Goal: Task Accomplishment & Management: Use online tool/utility

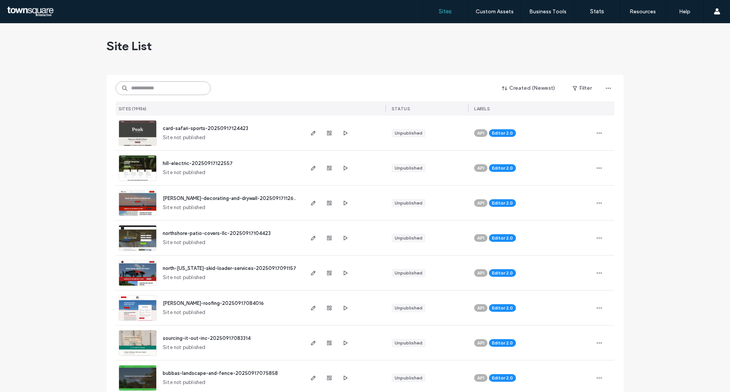
click at [140, 89] on input at bounding box center [163, 88] width 95 height 14
paste input "**********"
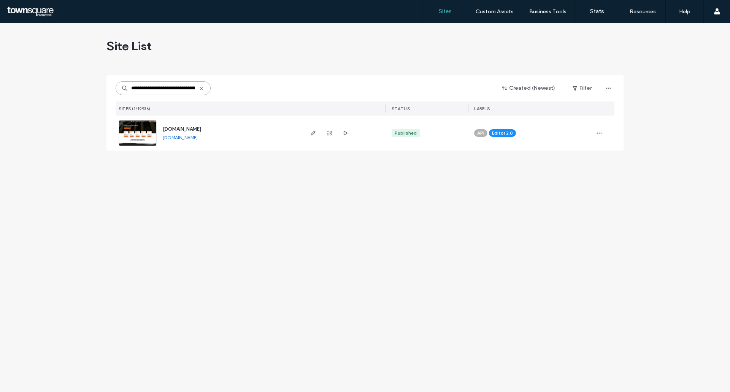
drag, startPoint x: 132, startPoint y: 90, endPoint x: 48, endPoint y: 89, distance: 84.9
click at [48, 89] on div "**********" at bounding box center [365, 207] width 730 height 369
click at [149, 88] on input "**********" at bounding box center [163, 88] width 95 height 14
type input "**********"
drag, startPoint x: 314, startPoint y: 132, endPoint x: 310, endPoint y: 142, distance: 10.4
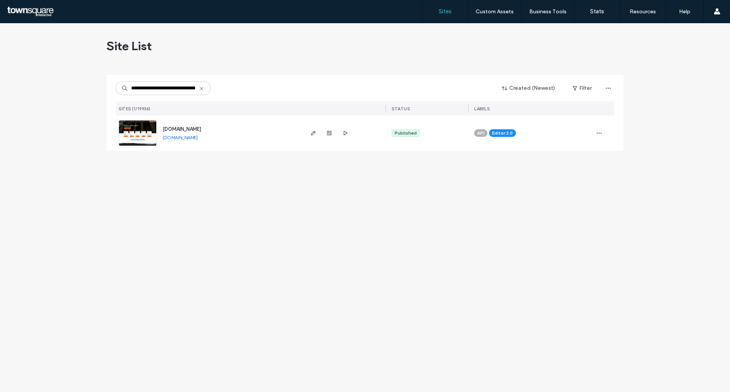
click at [314, 132] on use "button" at bounding box center [313, 133] width 5 height 5
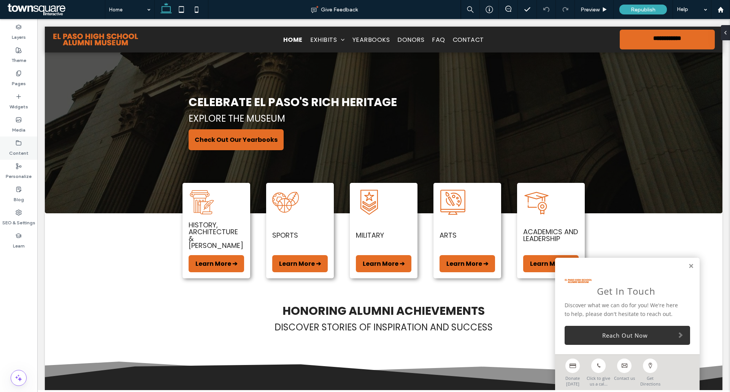
click at [16, 73] on div "Pages" at bounding box center [18, 78] width 37 height 23
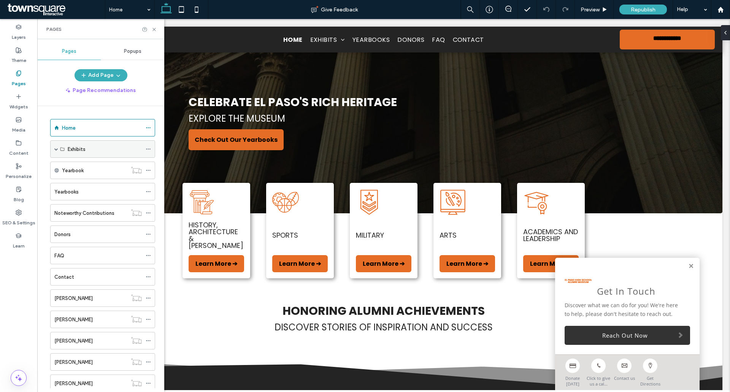
click at [57, 147] on span at bounding box center [56, 149] width 4 height 17
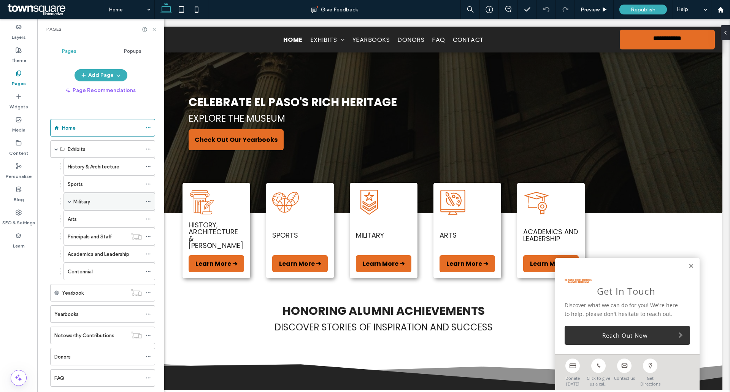
click at [73, 202] on div "Military" at bounding box center [110, 202] width 92 height 18
click at [69, 201] on span at bounding box center [70, 202] width 4 height 4
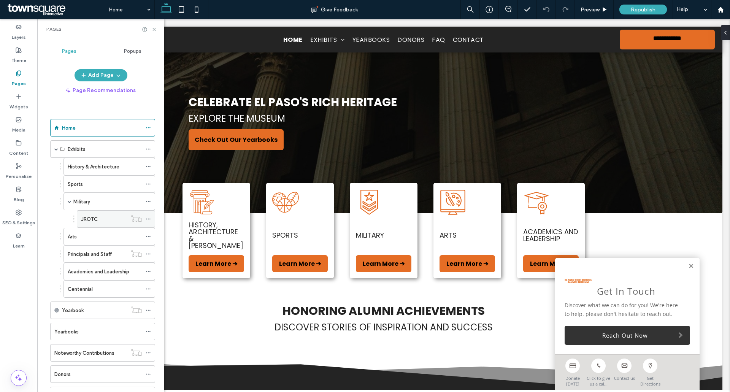
click at [97, 220] on label "JROTC" at bounding box center [89, 219] width 17 height 13
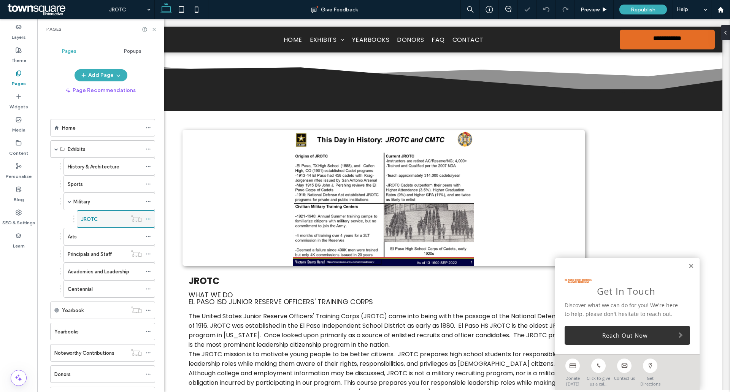
click at [352, 166] on img at bounding box center [384, 198] width 402 height 136
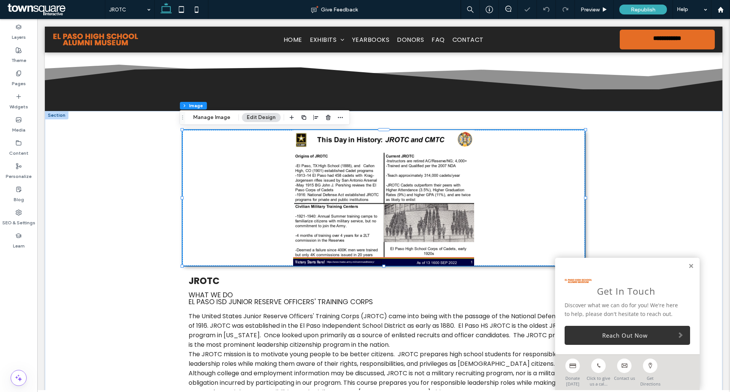
type input "*"
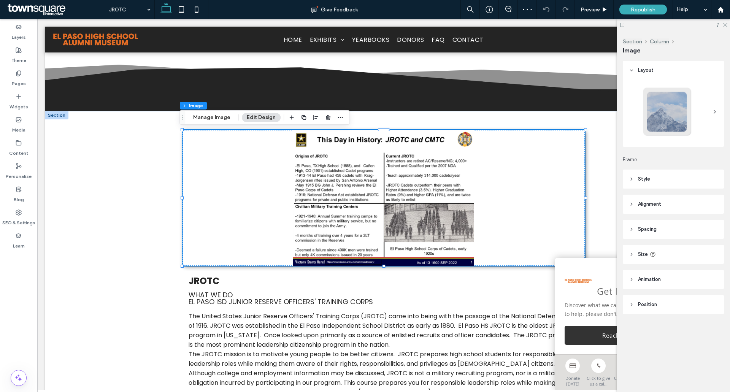
click at [354, 167] on img at bounding box center [384, 198] width 402 height 136
click at [204, 119] on button "Manage Image" at bounding box center [211, 117] width 47 height 9
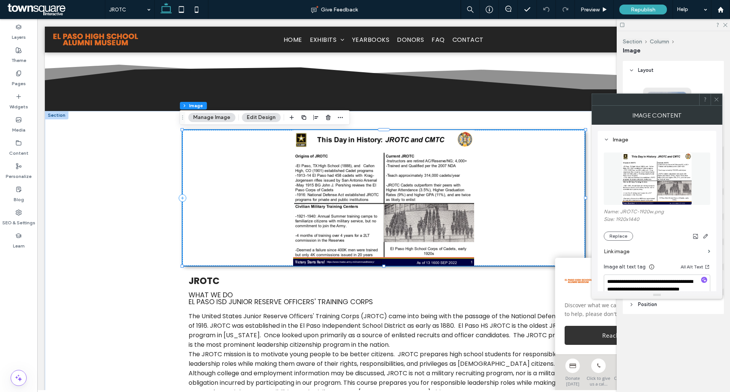
click at [439, 171] on img at bounding box center [384, 198] width 402 height 136
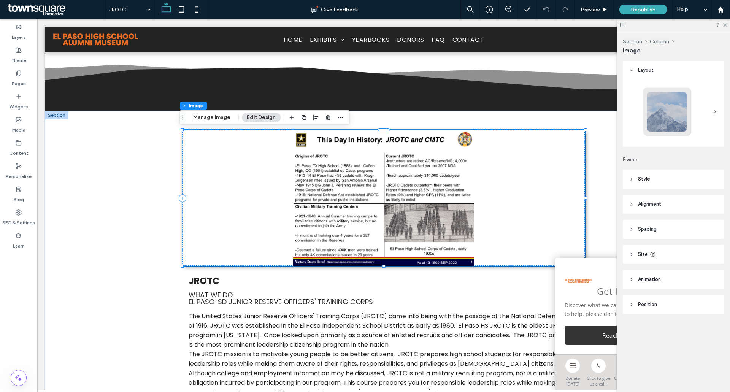
click at [357, 199] on img at bounding box center [384, 198] width 402 height 136
click at [356, 197] on img at bounding box center [384, 198] width 402 height 136
click at [377, 188] on img at bounding box center [384, 198] width 402 height 136
click at [211, 122] on button "Manage Image" at bounding box center [211, 117] width 47 height 9
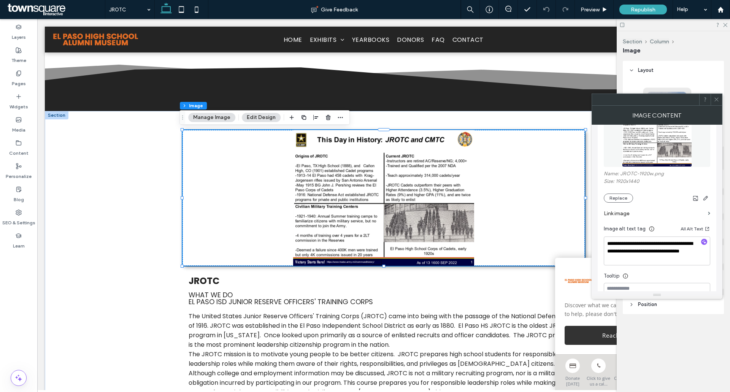
scroll to position [76, 0]
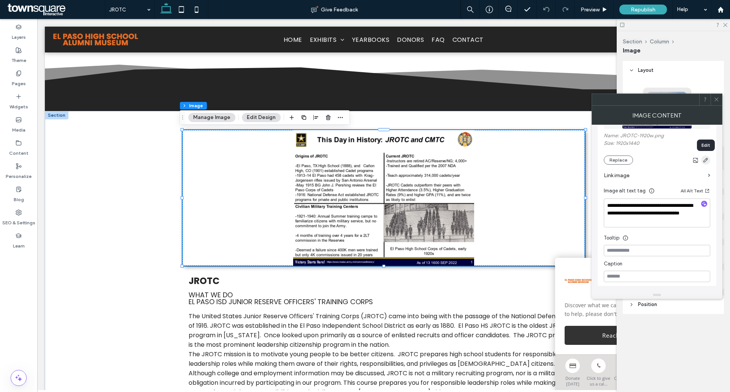
click at [704, 161] on use "button" at bounding box center [706, 160] width 5 height 5
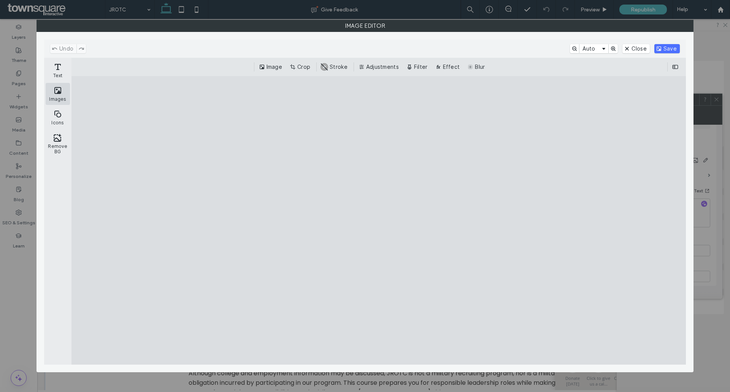
click at [57, 95] on button "Images" at bounding box center [58, 94] width 24 height 22
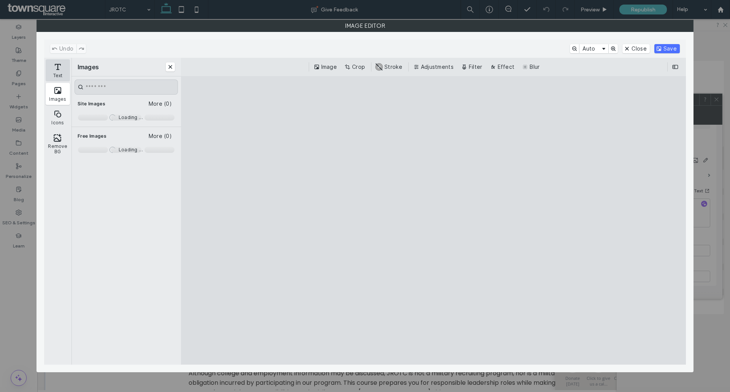
click at [55, 73] on button "Text" at bounding box center [58, 70] width 24 height 22
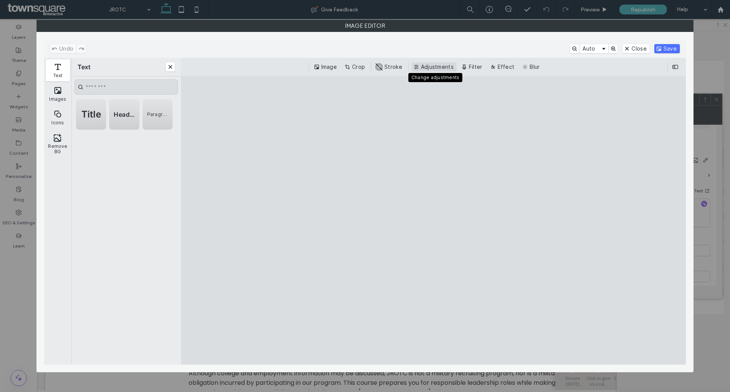
click at [442, 64] on button "Adjustments" at bounding box center [434, 66] width 45 height 9
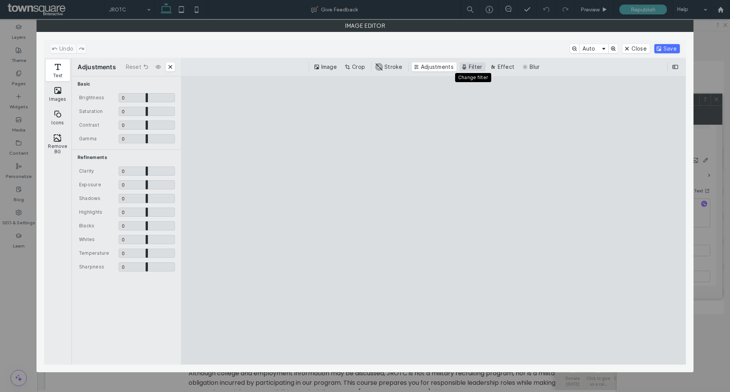
click at [474, 64] on button "Filter" at bounding box center [473, 66] width 26 height 9
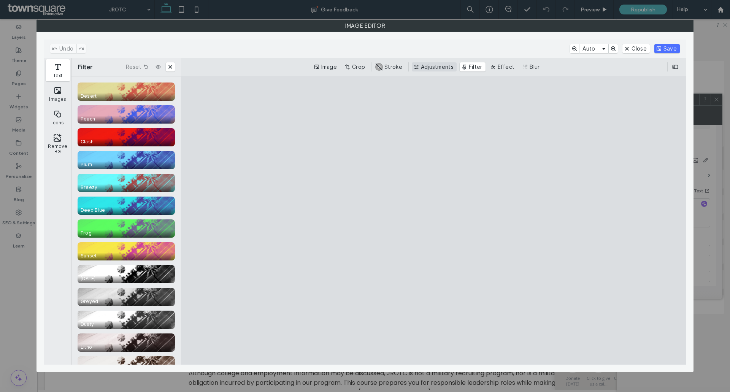
click at [435, 63] on button "Adjustments" at bounding box center [434, 66] width 45 height 9
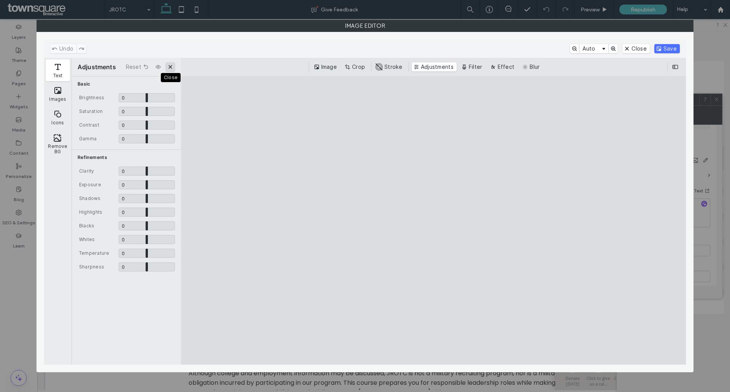
click at [169, 68] on button "Close" at bounding box center [170, 66] width 9 height 9
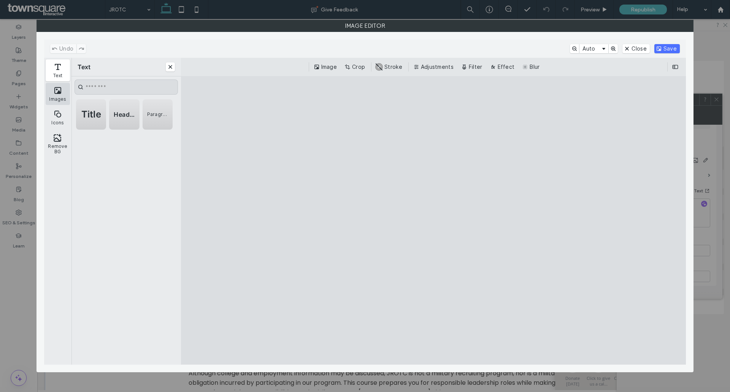
click at [62, 100] on button "Images" at bounding box center [58, 94] width 24 height 22
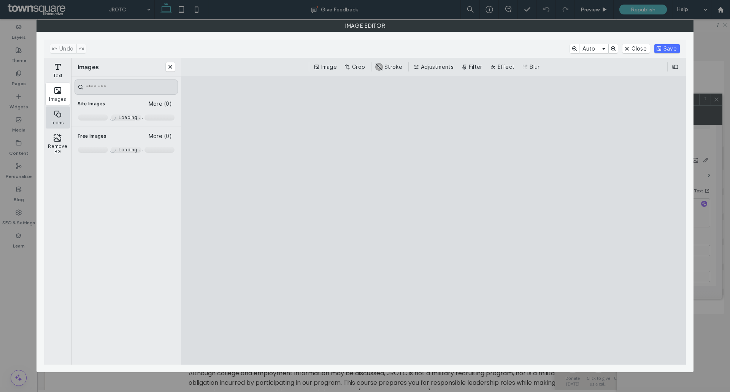
click at [60, 118] on button "Icons" at bounding box center [58, 118] width 24 height 22
click at [605, 48] on button "Auto" at bounding box center [594, 48] width 29 height 9
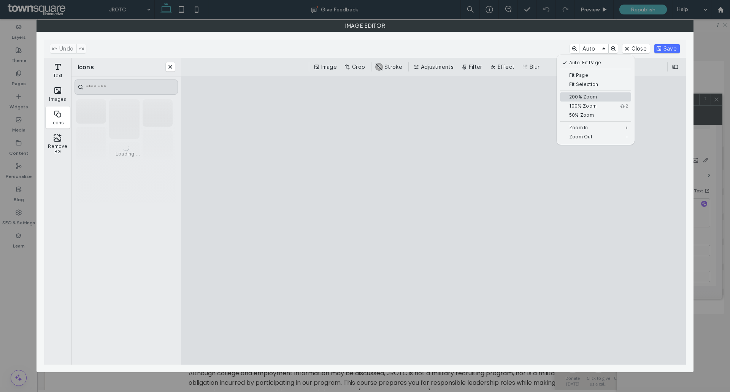
click at [564, 98] on button "200% Zoom" at bounding box center [595, 96] width 71 height 9
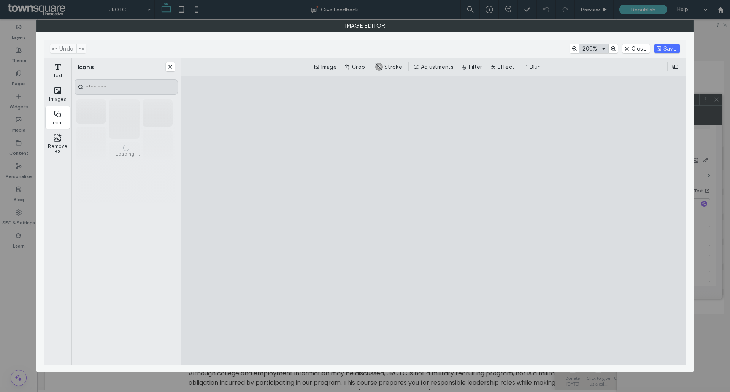
click at [603, 47] on button "200%" at bounding box center [594, 48] width 29 height 9
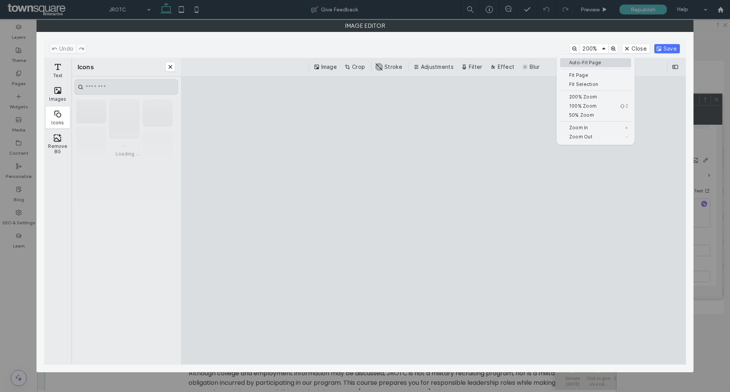
click at [581, 60] on button "Auto-Fit Page" at bounding box center [595, 62] width 71 height 9
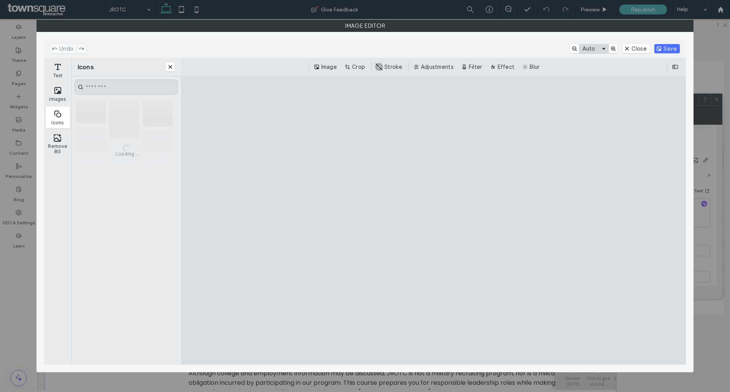
click at [590, 50] on button "Auto" at bounding box center [594, 48] width 29 height 9
click at [617, 48] on button "Zoom In" at bounding box center [613, 48] width 9 height 9
click at [576, 48] on button "Zoom Out" at bounding box center [574, 48] width 9 height 9
click at [614, 51] on button "Zoom In" at bounding box center [613, 48] width 9 height 9
click at [573, 50] on button "Zoom Out" at bounding box center [574, 48] width 9 height 9
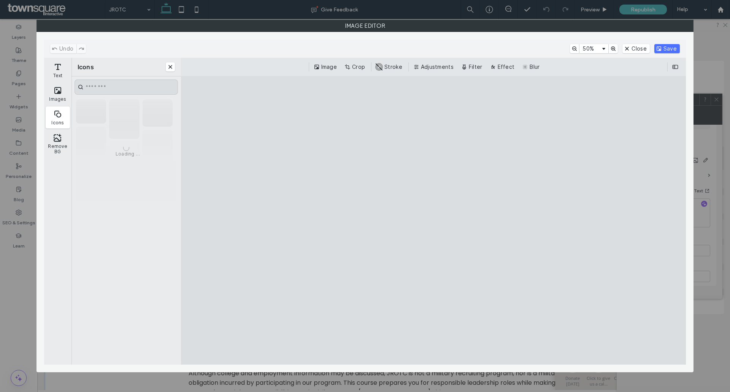
drag, startPoint x: 641, startPoint y: 51, endPoint x: 619, endPoint y: 74, distance: 32.3
click at [641, 51] on button "Close" at bounding box center [636, 48] width 27 height 9
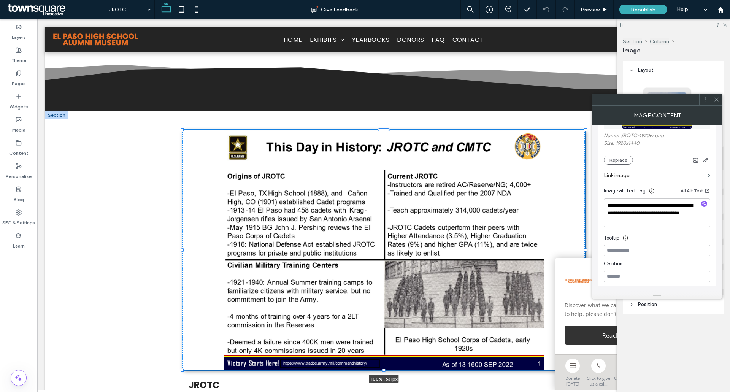
drag, startPoint x: 383, startPoint y: 266, endPoint x: 391, endPoint y: 367, distance: 101.9
click at [183, 130] on div at bounding box center [183, 130] width 0 height 0
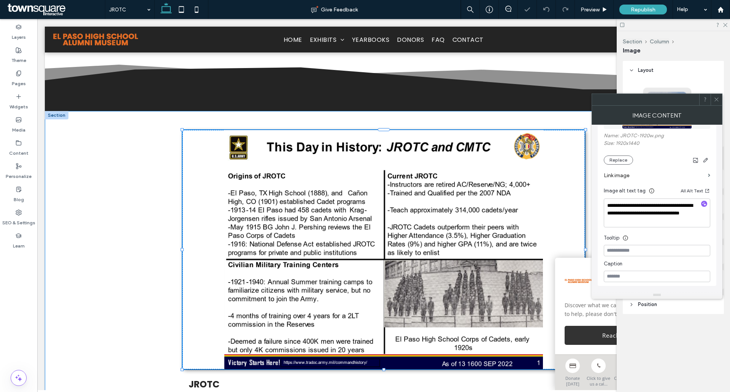
type input "***"
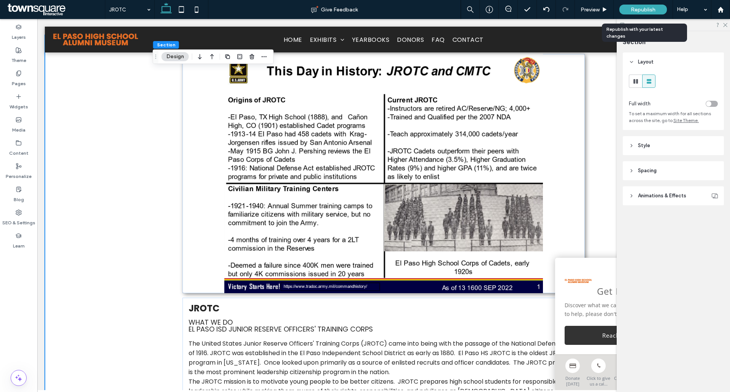
click at [628, 9] on div "Republish" at bounding box center [644, 10] width 48 height 10
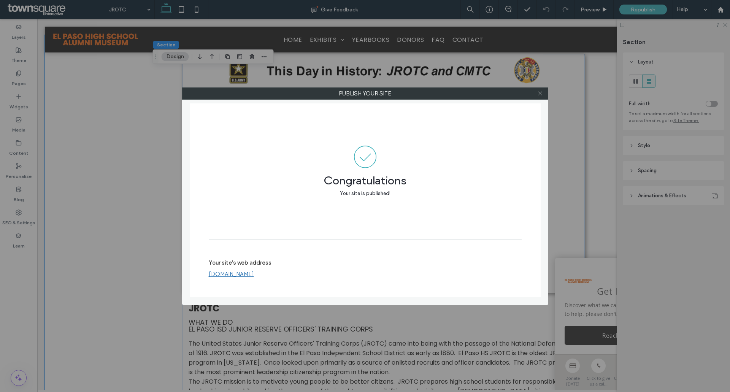
click at [540, 94] on icon at bounding box center [541, 94] width 6 height 6
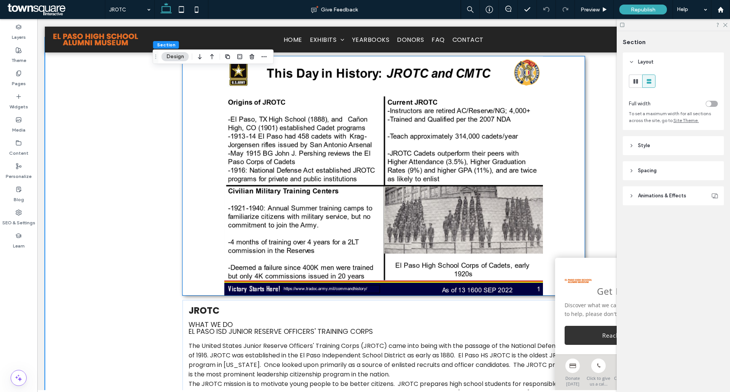
scroll to position [0, 0]
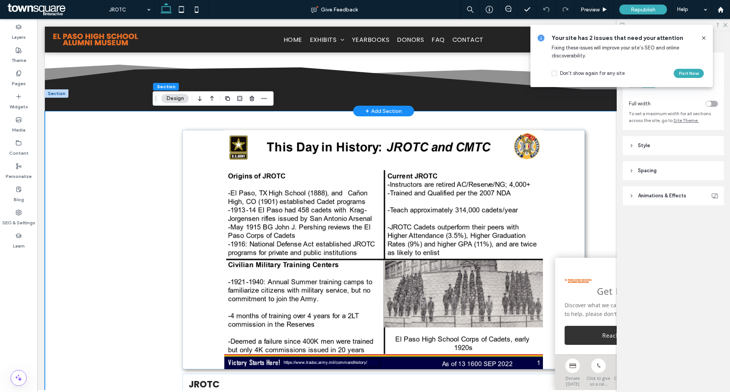
click at [384, 109] on div "+ Add Section" at bounding box center [384, 111] width 37 height 8
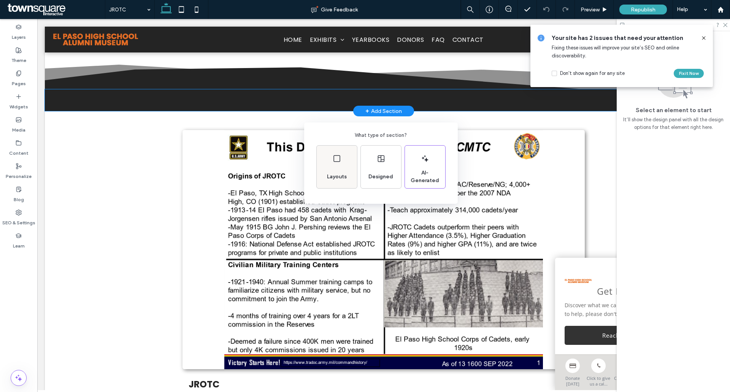
click at [341, 170] on div "Layouts" at bounding box center [337, 177] width 26 height 17
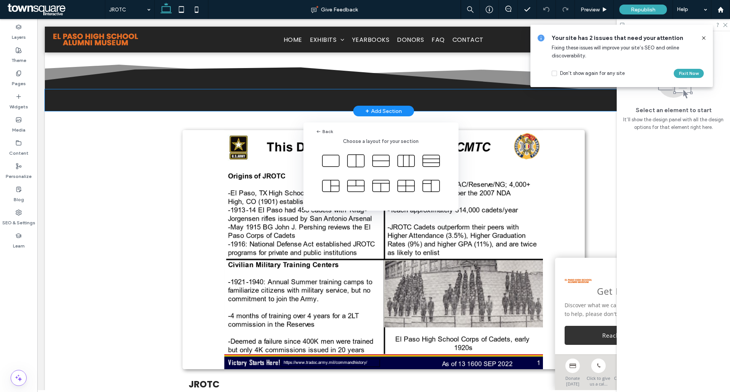
click at [381, 112] on div "Back Choose a layout for your section" at bounding box center [365, 215] width 730 height 430
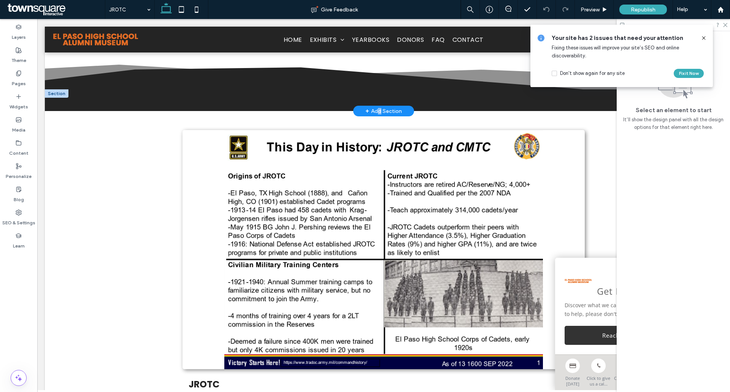
click at [376, 106] on div "+ Add Section" at bounding box center [383, 111] width 61 height 11
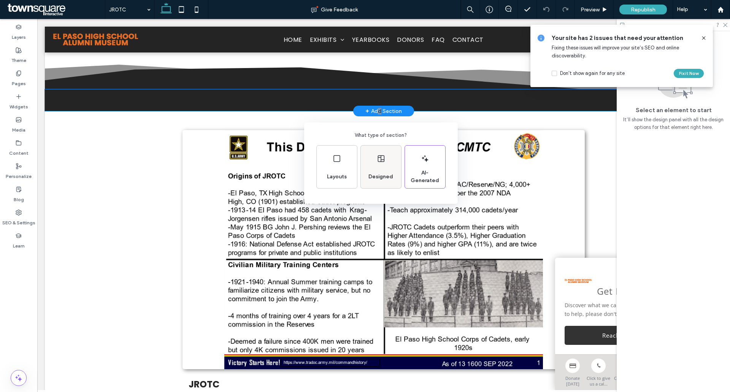
click at [382, 166] on div "Designed" at bounding box center [381, 167] width 40 height 43
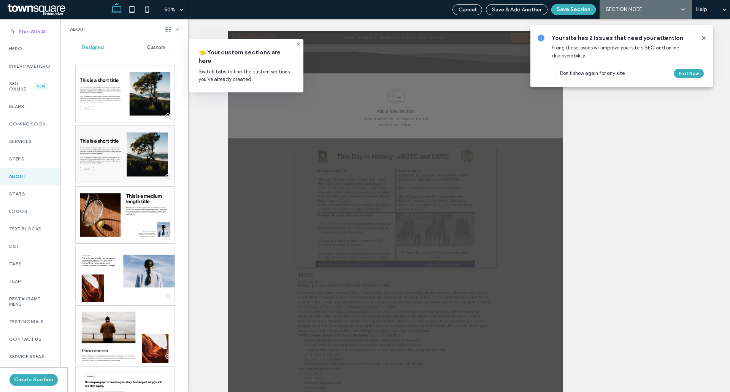
click at [158, 46] on span "Custom" at bounding box center [156, 48] width 19 height 6
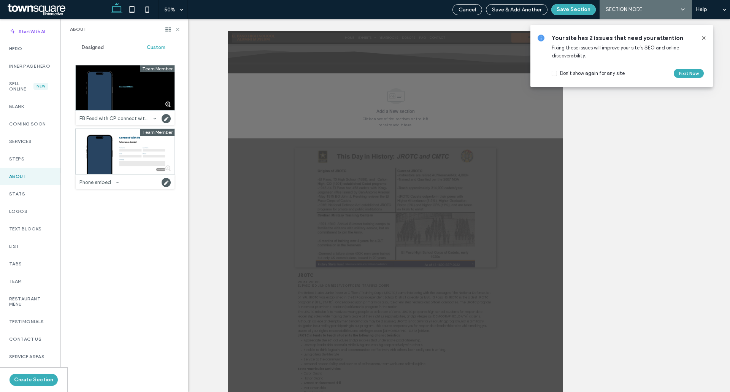
click at [93, 47] on span "Designed" at bounding box center [93, 48] width 22 height 6
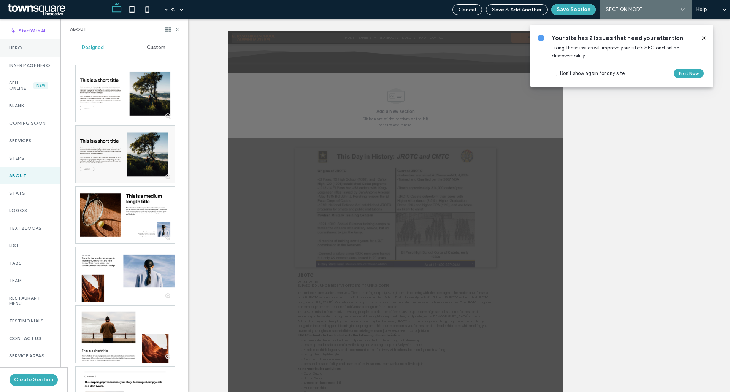
scroll to position [0, 0]
click at [206, 30] on div at bounding box center [396, 205] width 670 height 373
click at [179, 28] on use at bounding box center [177, 29] width 3 height 3
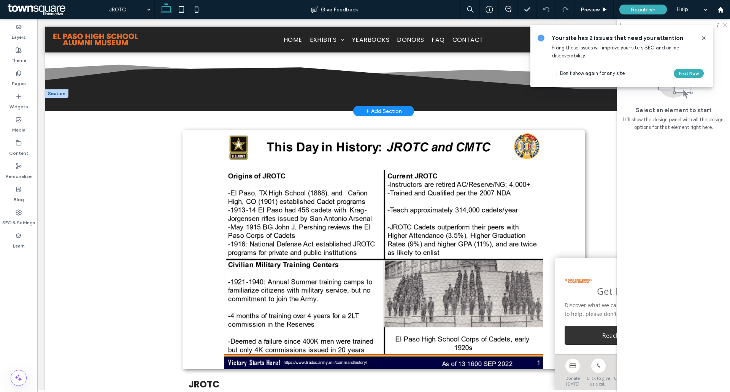
drag, startPoint x: 372, startPoint y: 108, endPoint x: 397, endPoint y: 138, distance: 39.5
click at [372, 108] on div "+ Add Section" at bounding box center [384, 111] width 37 height 8
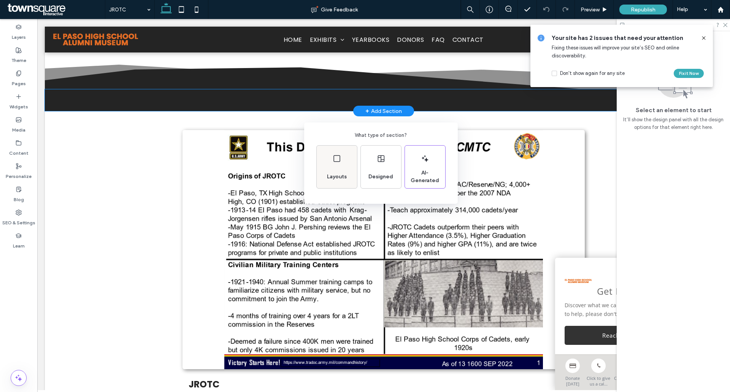
click at [329, 170] on div "Layouts" at bounding box center [337, 177] width 26 height 17
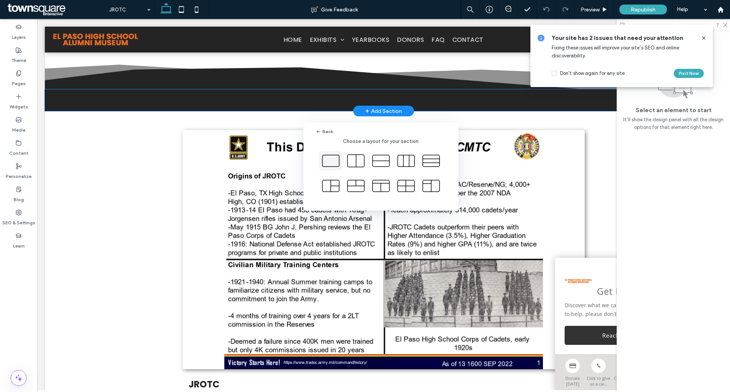
click at [333, 161] on icon at bounding box center [330, 160] width 19 height 19
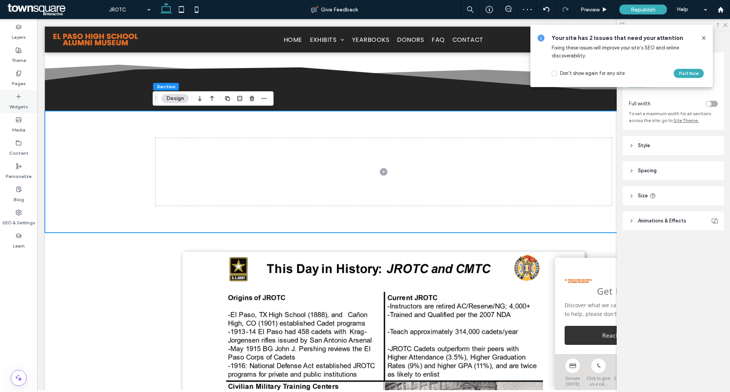
click at [19, 108] on label "Widgets" at bounding box center [19, 105] width 19 height 11
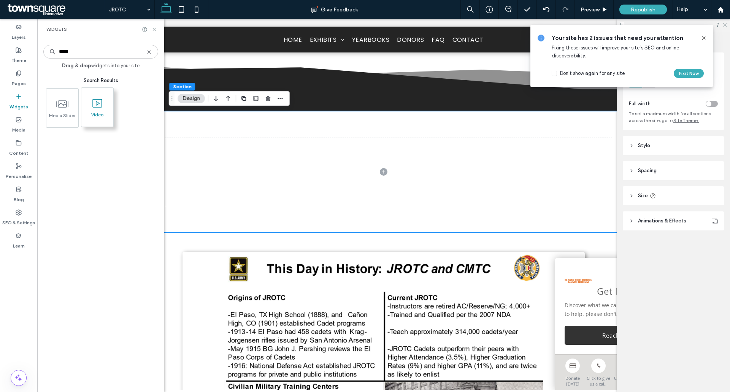
type input "*****"
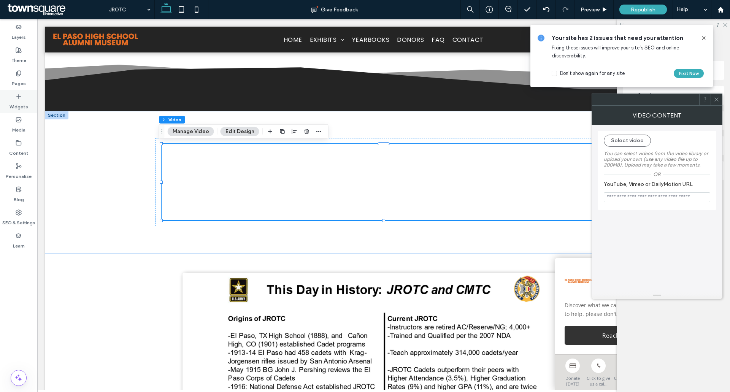
click at [16, 100] on label "Widgets" at bounding box center [19, 105] width 19 height 11
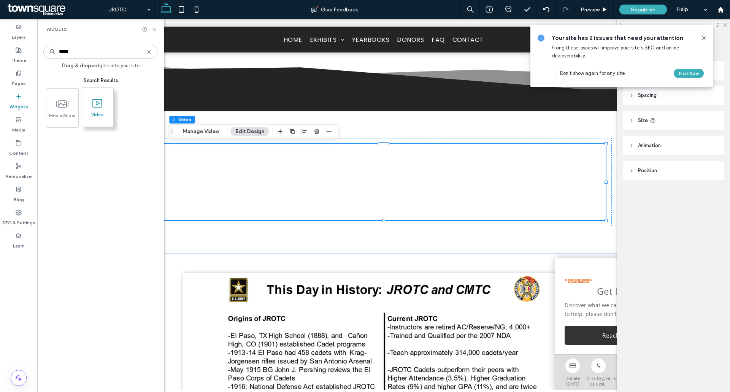
type input "*****"
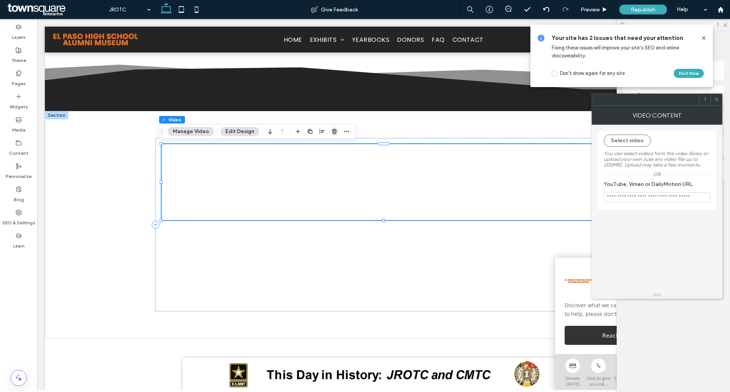
drag, startPoint x: 296, startPoint y: 114, endPoint x: 332, endPoint y: 133, distance: 40.8
click at [332, 133] on icon "button" at bounding box center [335, 132] width 6 height 6
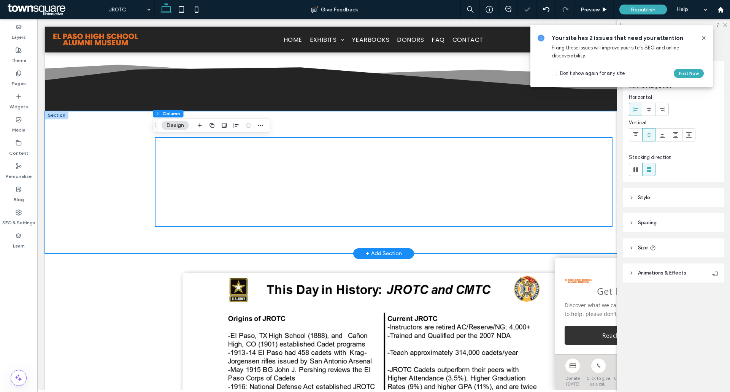
drag, startPoint x: 75, startPoint y: 170, endPoint x: 109, endPoint y: 161, distance: 35.4
click at [77, 169] on div at bounding box center [384, 182] width 678 height 143
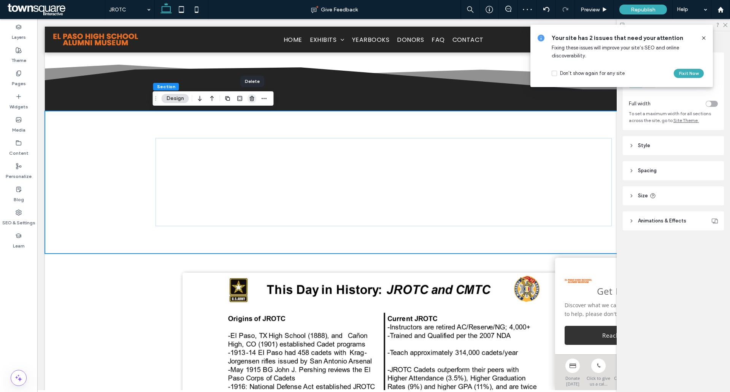
click at [253, 97] on use "button" at bounding box center [252, 98] width 5 height 5
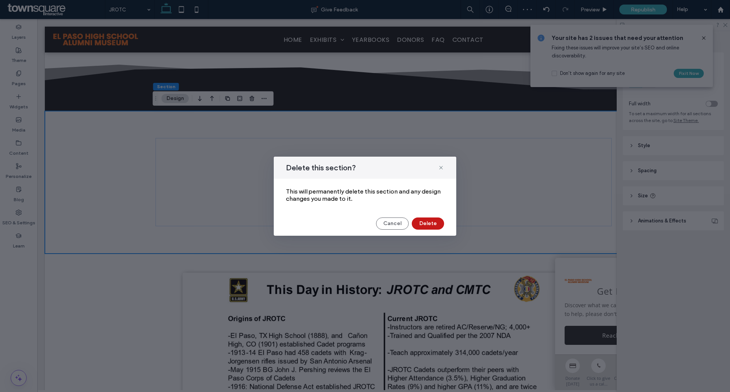
click at [425, 224] on button "Delete" at bounding box center [428, 224] width 32 height 12
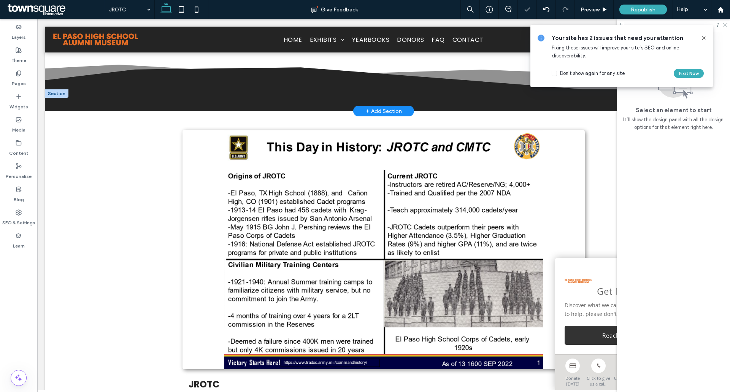
click at [368, 112] on div "+ Add Section" at bounding box center [384, 111] width 37 height 8
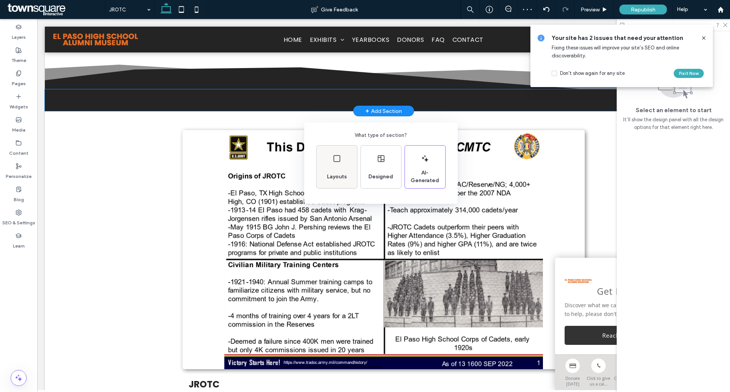
click at [334, 177] on span "Layouts" at bounding box center [337, 177] width 26 height 8
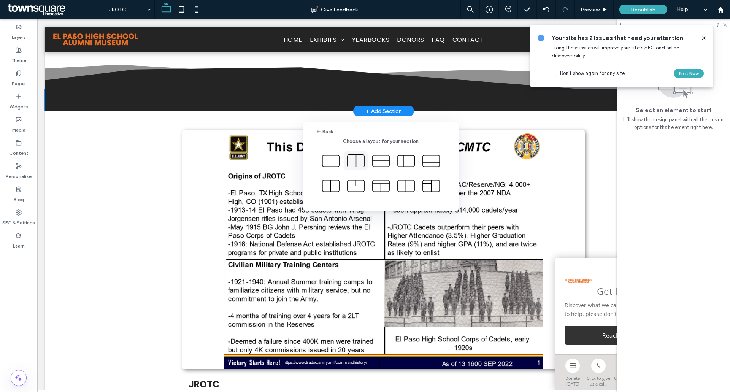
click at [352, 163] on icon at bounding box center [356, 160] width 19 height 19
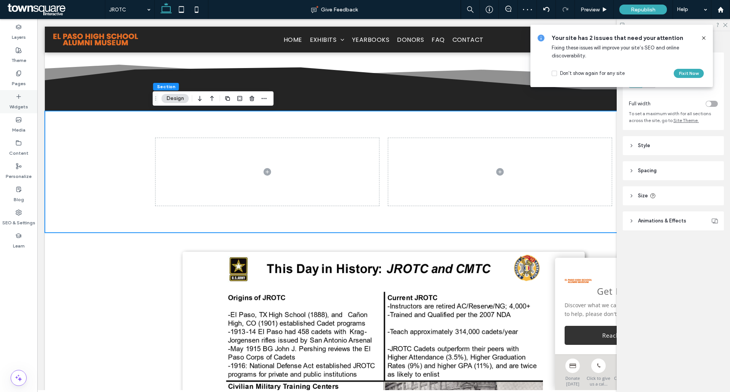
click at [19, 98] on icon at bounding box center [19, 97] width 6 height 6
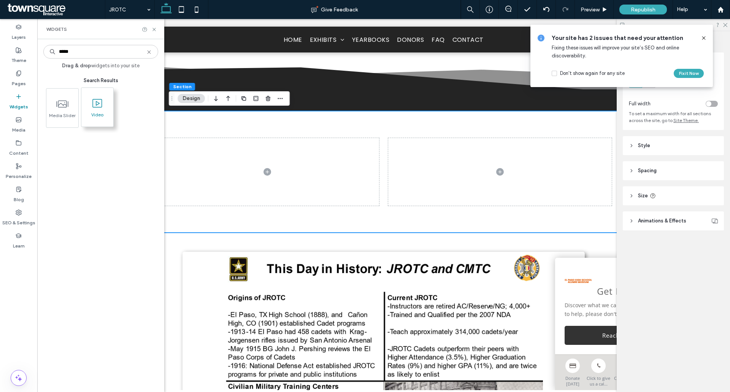
type input "*****"
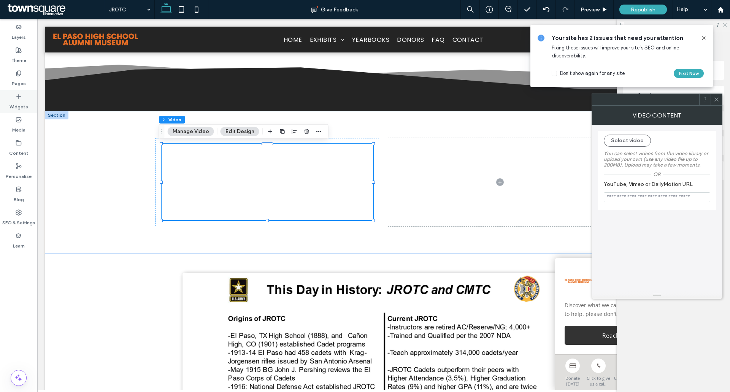
click at [22, 103] on label "Widgets" at bounding box center [19, 105] width 19 height 11
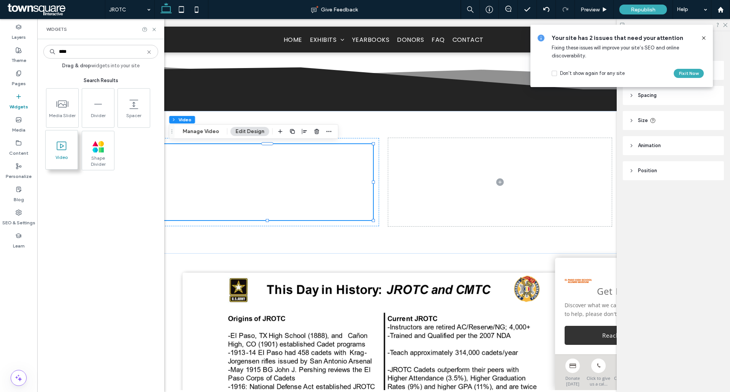
type input "****"
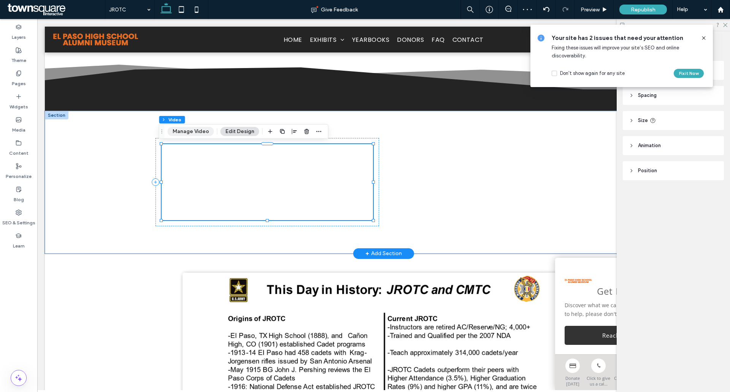
drag, startPoint x: 186, startPoint y: 131, endPoint x: 383, endPoint y: 152, distance: 197.4
click at [186, 131] on button "Manage Video" at bounding box center [191, 131] width 46 height 9
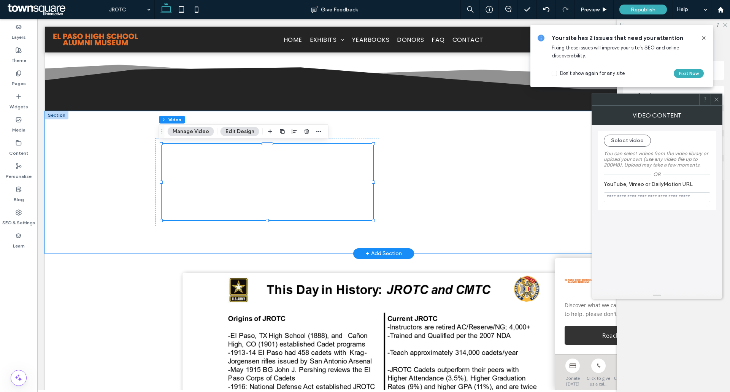
click at [637, 197] on input "YouTube, Vimeo or DailyMotion URL" at bounding box center [657, 198] width 107 height 10
click at [643, 145] on button "Select video" at bounding box center [627, 141] width 47 height 12
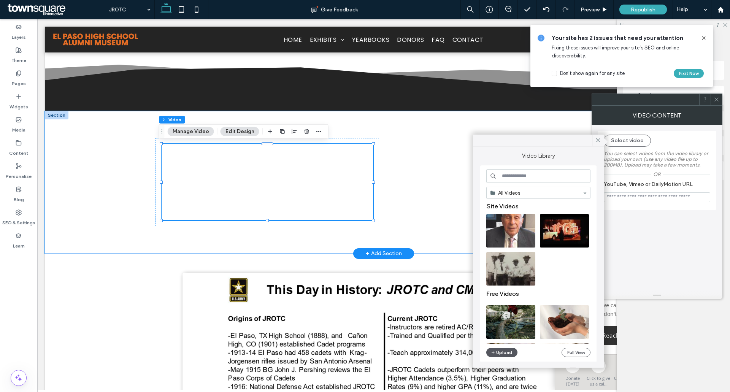
click at [503, 352] on button "Upload" at bounding box center [502, 352] width 31 height 9
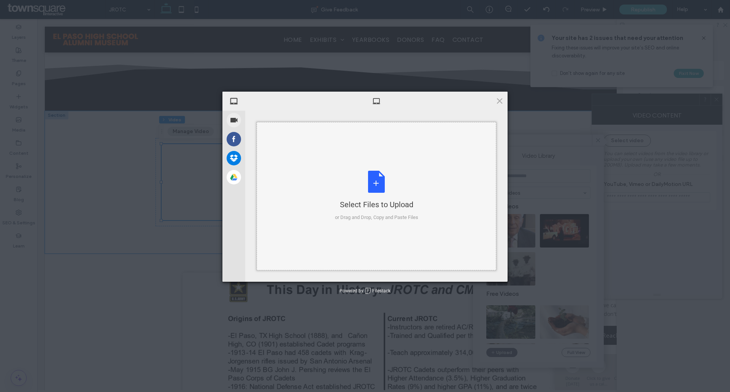
click at [375, 183] on div "Select Files to Upload or Drag and Drop, Copy and Paste Files" at bounding box center [376, 196] width 83 height 51
drag, startPoint x: 9, startPoint y: 347, endPoint x: 17, endPoint y: 353, distance: 10.6
click at [10, 347] on div "My Device Record Video Facebook Dropbox Google Drive Select Files to Upload or …" at bounding box center [365, 196] width 730 height 392
drag, startPoint x: 717, startPoint y: 290, endPoint x: 151, endPoint y: 261, distance: 566.5
click at [146, 260] on div "My Device Record Video Facebook Dropbox Google Drive Select Files to Upload or …" at bounding box center [365, 196] width 730 height 392
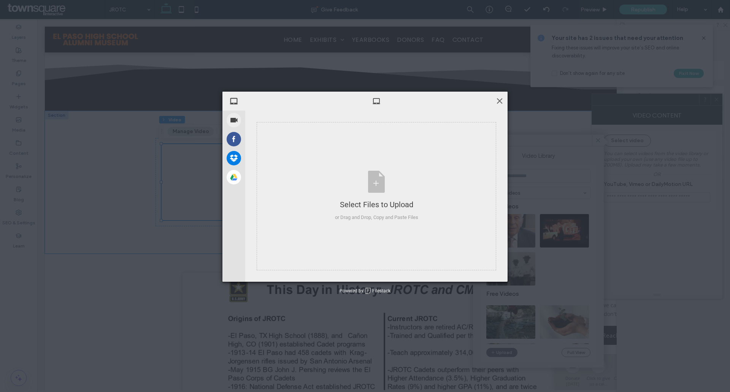
click at [500, 100] on span at bounding box center [500, 101] width 8 height 8
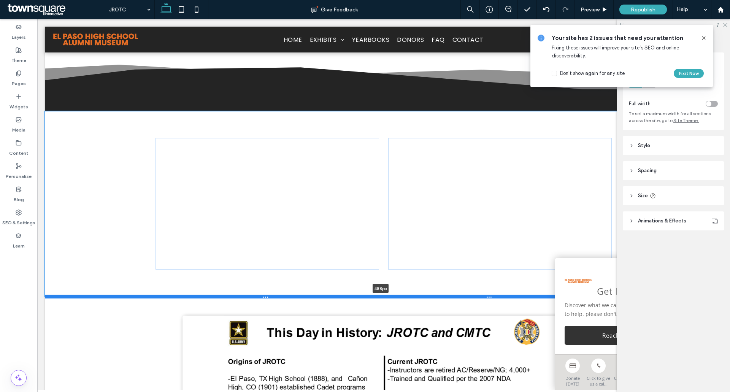
drag, startPoint x: 337, startPoint y: 255, endPoint x: 356, endPoint y: 299, distance: 47.9
click at [356, 299] on div at bounding box center [381, 297] width 672 height 4
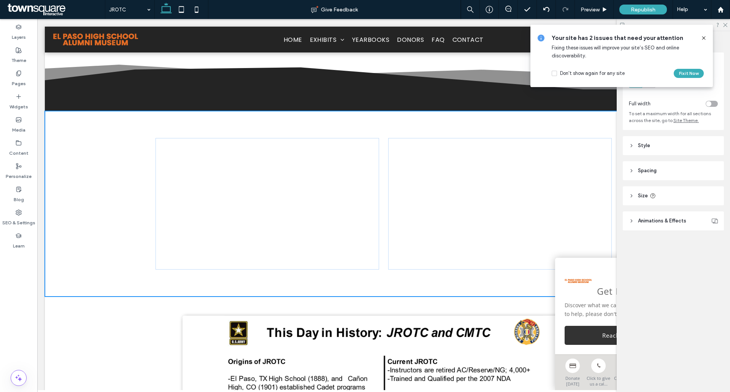
type input "***"
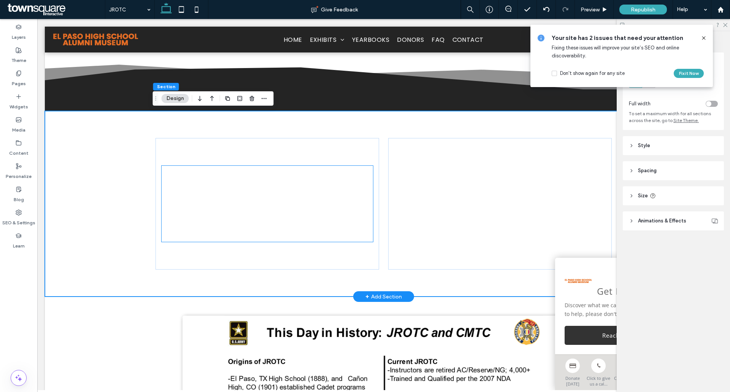
click at [216, 178] on div at bounding box center [268, 204] width 212 height 76
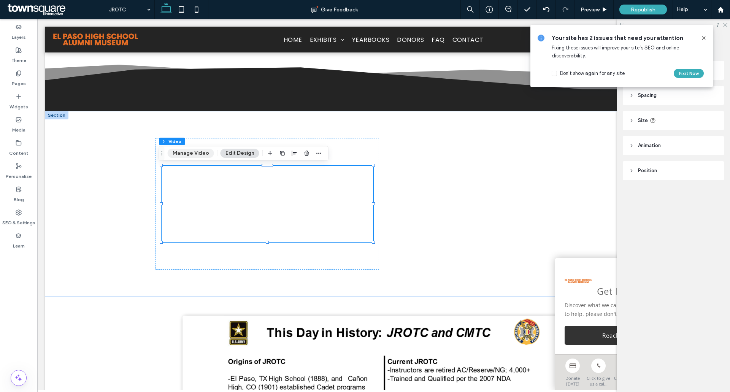
click at [181, 152] on button "Manage Video" at bounding box center [191, 153] width 46 height 9
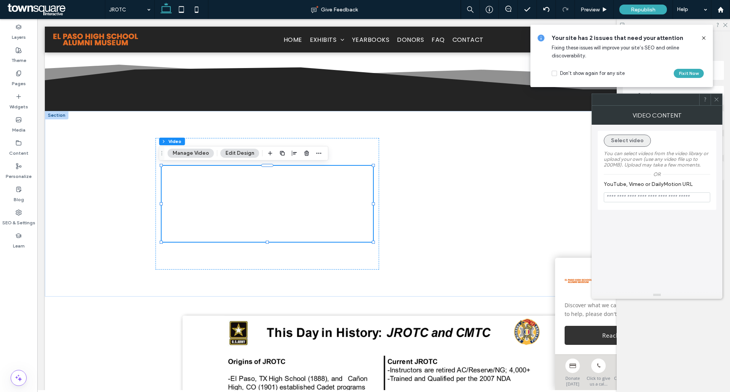
click at [628, 143] on button "Select video" at bounding box center [627, 141] width 47 height 12
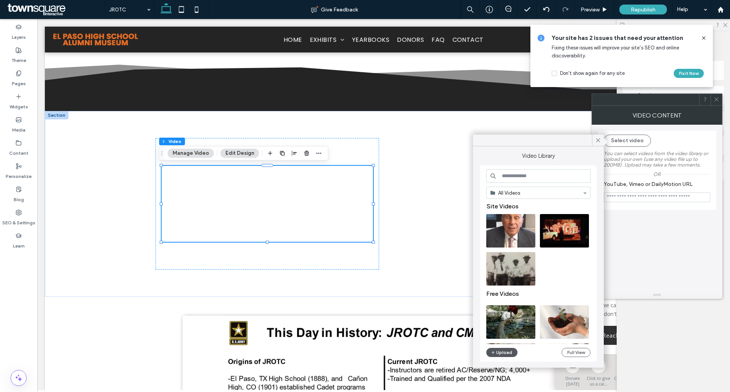
click at [507, 352] on button "Upload" at bounding box center [502, 352] width 31 height 9
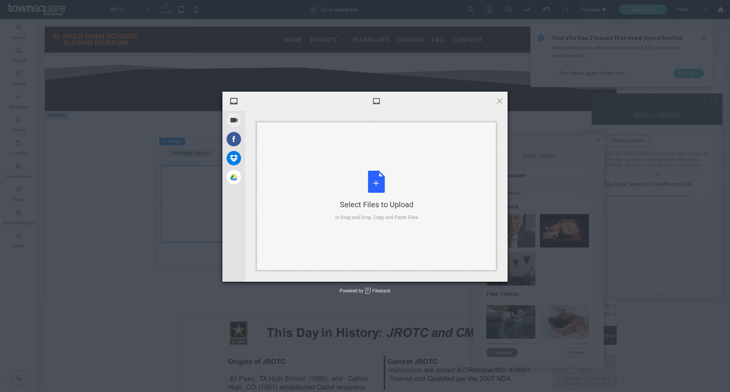
click at [368, 181] on div "Select Files to Upload or Drag and Drop, Copy and Paste Files" at bounding box center [376, 196] width 83 height 51
type input "**********"
drag, startPoint x: 314, startPoint y: 28, endPoint x: 300, endPoint y: 33, distance: 14.6
click at [505, 99] on div at bounding box center [376, 101] width 263 height 19
drag, startPoint x: 502, startPoint y: 101, endPoint x: 447, endPoint y: 64, distance: 66.4
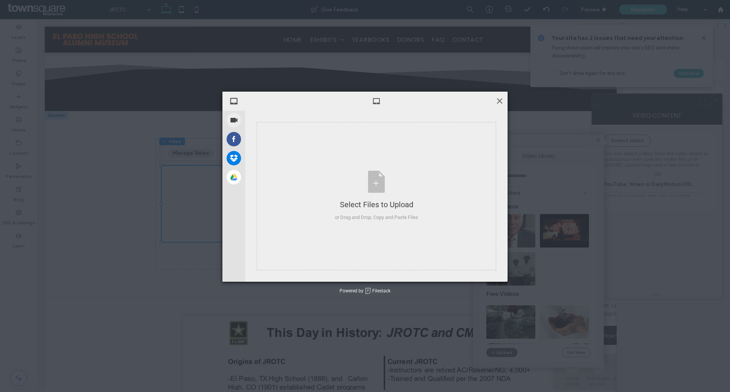
click at [502, 101] on span at bounding box center [500, 101] width 8 height 8
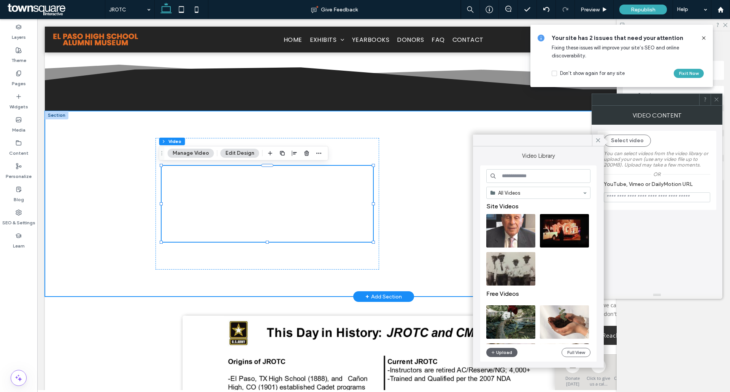
click at [99, 198] on div at bounding box center [384, 204] width 678 height 186
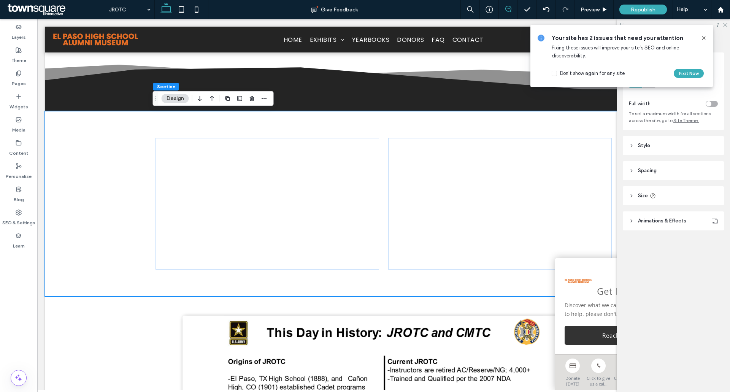
click at [514, 8] on span at bounding box center [508, 9] width 19 height 6
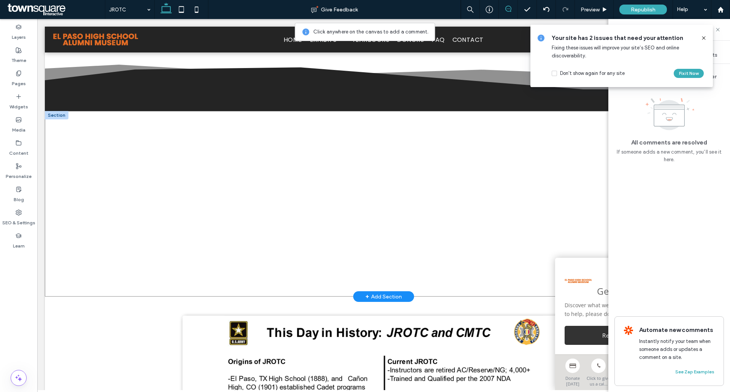
click at [87, 150] on div at bounding box center [384, 204] width 678 height 186
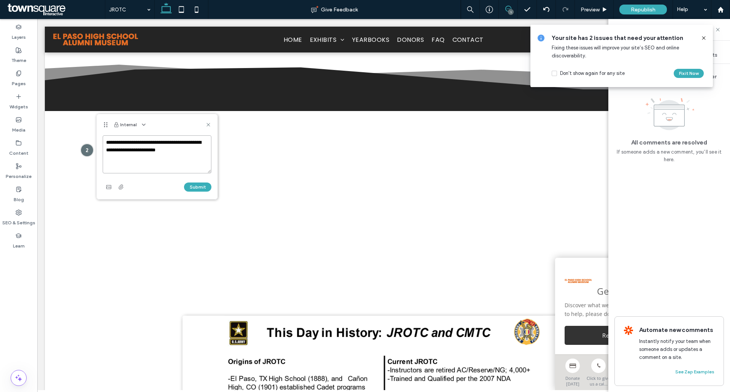
drag, startPoint x: 104, startPoint y: 143, endPoint x: 198, endPoint y: 149, distance: 94.2
click at [198, 149] on textarea "**********" at bounding box center [157, 154] width 109 height 38
drag, startPoint x: 153, startPoint y: 150, endPoint x: 163, endPoint y: 151, distance: 10.3
click at [154, 150] on textarea "**********" at bounding box center [157, 154] width 109 height 38
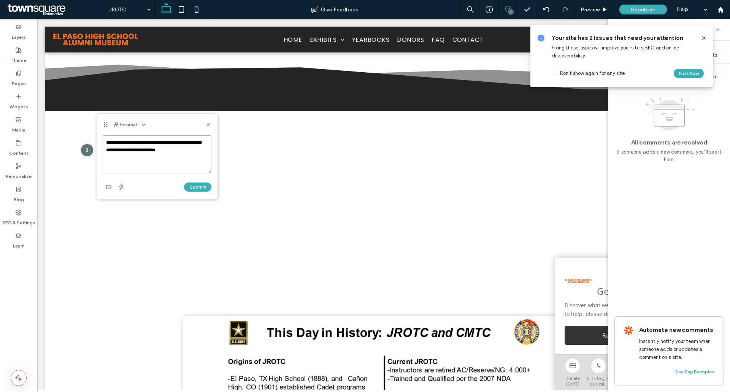
drag, startPoint x: 154, startPoint y: 150, endPoint x: 206, endPoint y: 151, distance: 52.5
click at [206, 151] on textarea "**********" at bounding box center [157, 154] width 109 height 38
paste textarea "**********"
drag, startPoint x: 183, startPoint y: 149, endPoint x: 217, endPoint y: 162, distance: 37.1
click at [183, 149] on textarea "**********" at bounding box center [157, 154] width 109 height 38
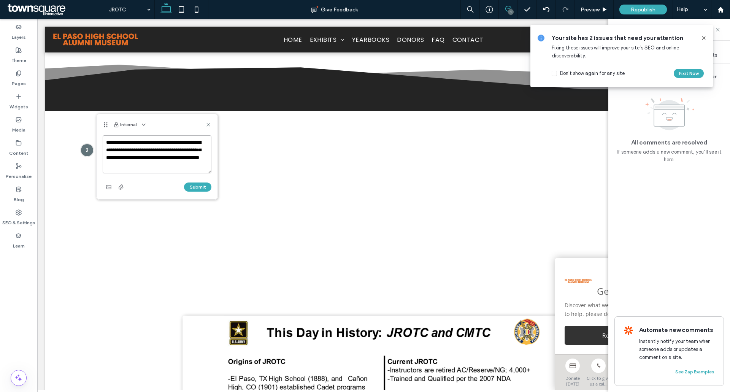
drag, startPoint x: 107, startPoint y: 142, endPoint x: 197, endPoint y: 144, distance: 90.6
click at [195, 148] on textarea "**********" at bounding box center [157, 154] width 109 height 38
type textarea "**********"
click at [105, 262] on div at bounding box center [384, 204] width 678 height 186
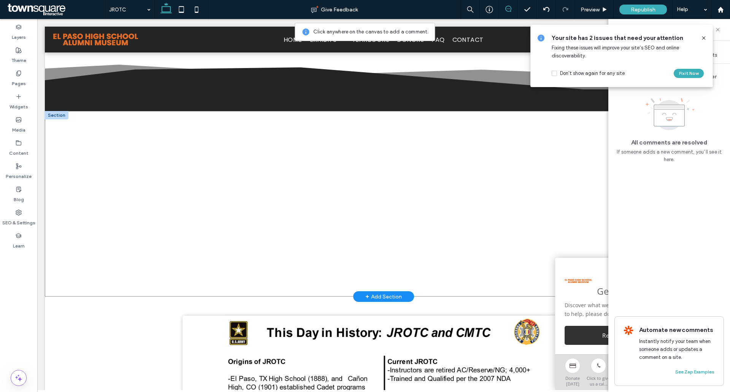
click at [57, 129] on div at bounding box center [384, 204] width 678 height 186
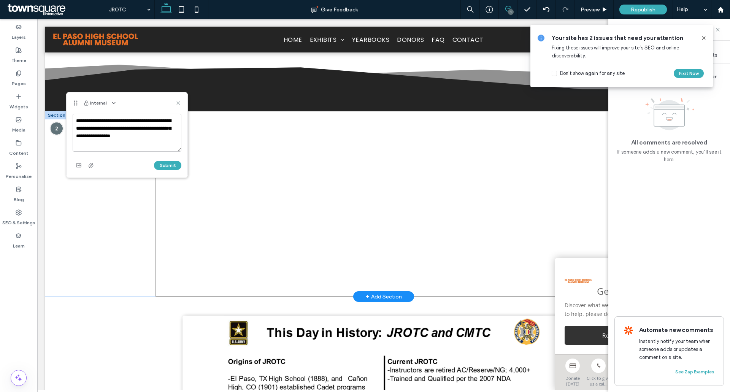
click at [355, 126] on div at bounding box center [384, 204] width 457 height 186
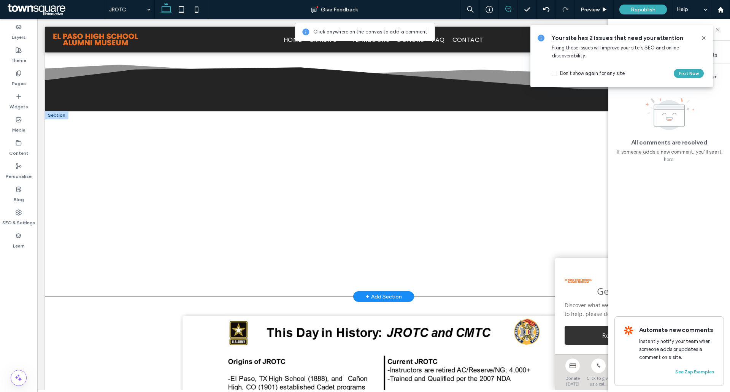
click at [119, 124] on div at bounding box center [384, 204] width 678 height 186
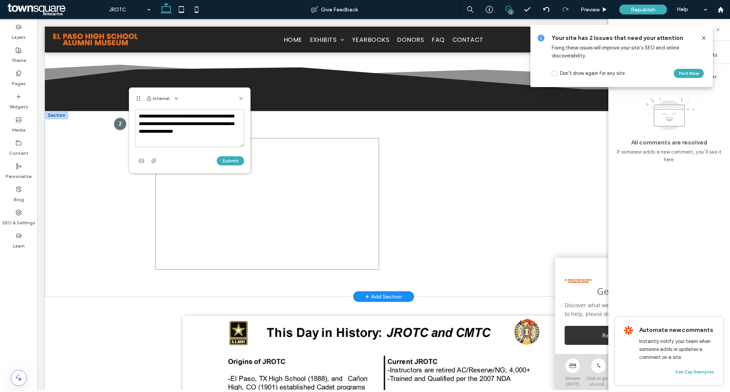
click at [358, 140] on div at bounding box center [268, 203] width 224 height 131
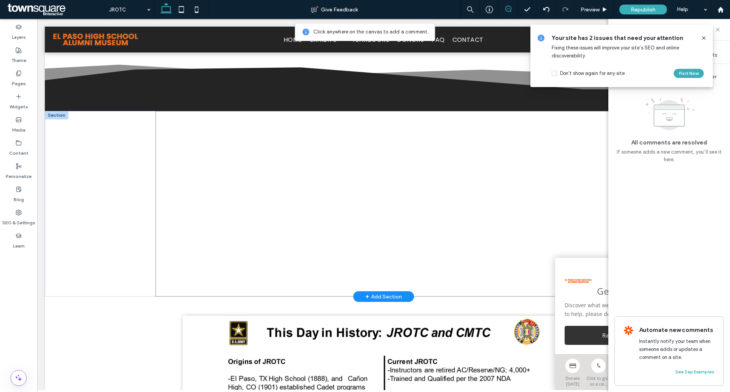
click at [363, 118] on div at bounding box center [384, 204] width 457 height 186
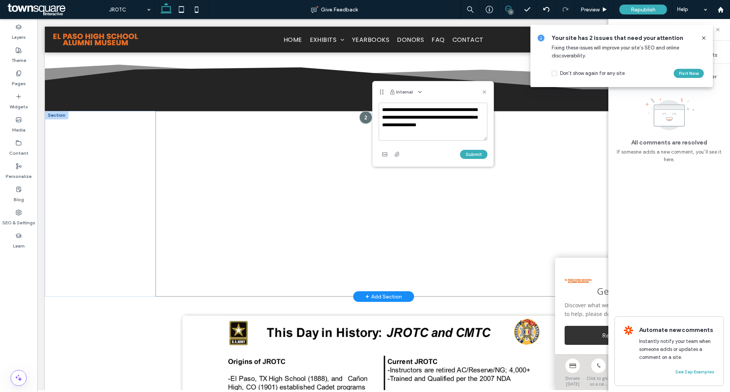
click at [283, 117] on div at bounding box center [384, 204] width 457 height 186
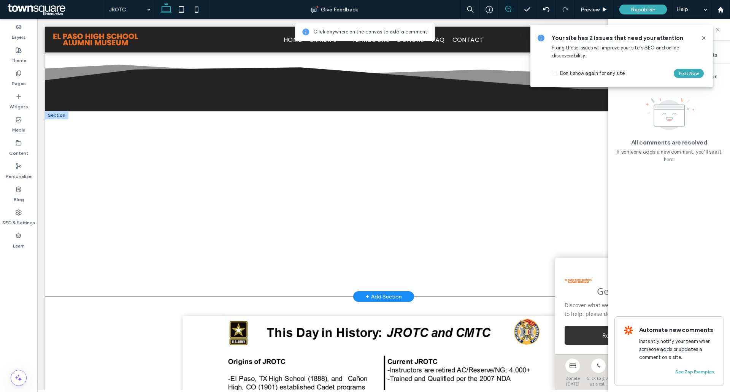
click at [77, 152] on div at bounding box center [384, 204] width 678 height 186
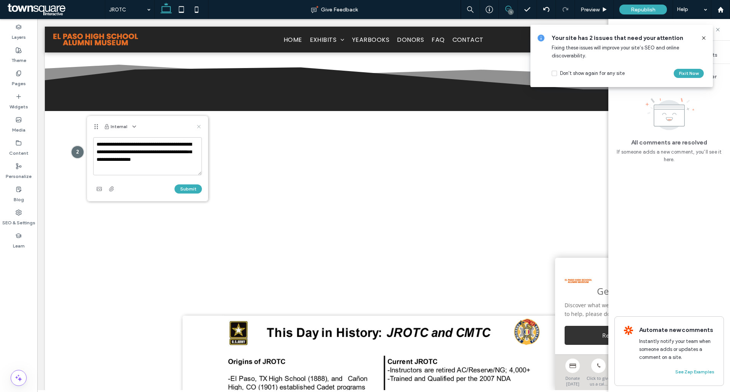
click at [199, 126] on use at bounding box center [198, 126] width 3 height 3
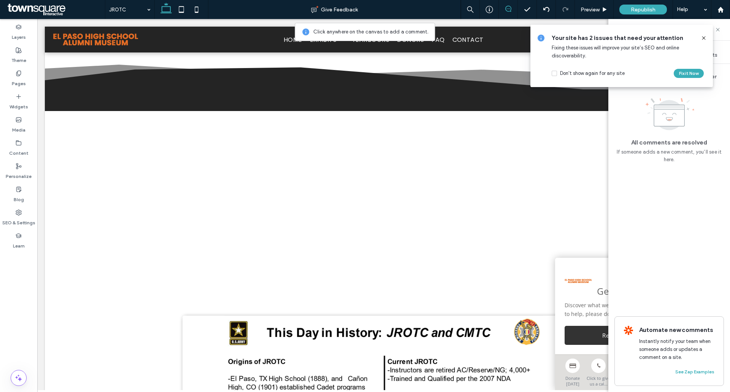
click at [509, 11] on use at bounding box center [509, 9] width 6 height 6
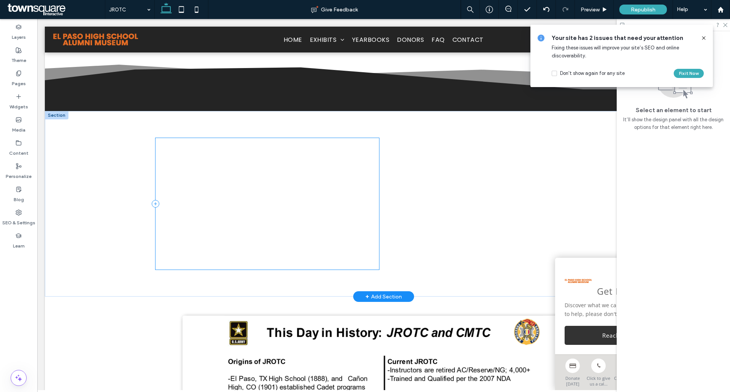
click at [365, 138] on div at bounding box center [268, 203] width 224 height 131
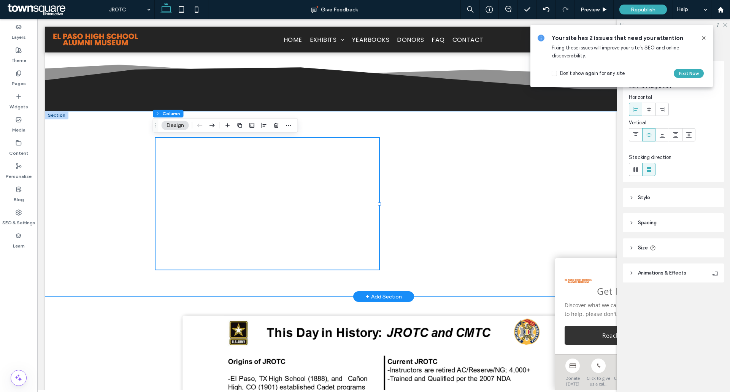
click at [106, 156] on div at bounding box center [384, 204] width 678 height 186
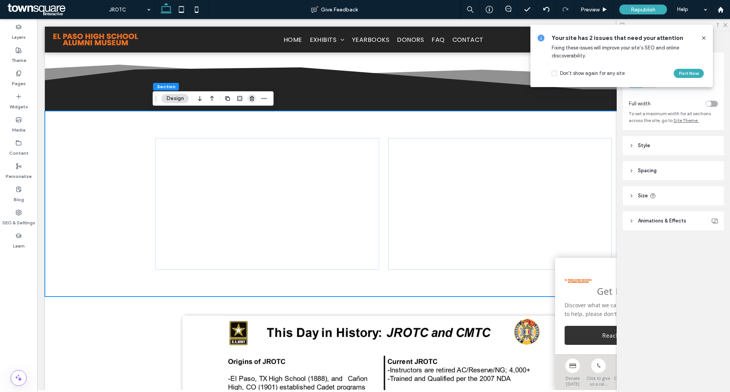
click at [255, 100] on icon "button" at bounding box center [252, 98] width 6 height 6
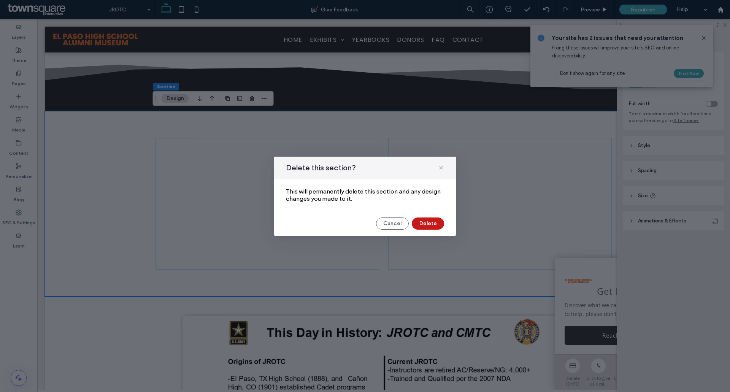
click at [439, 226] on button "Delete" at bounding box center [428, 224] width 32 height 12
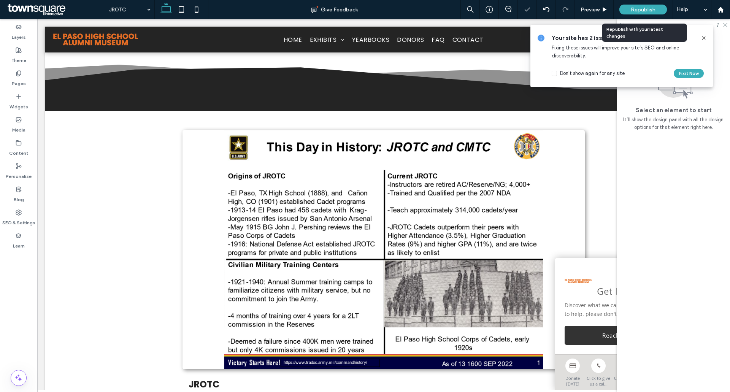
click at [652, 11] on span "Republish" at bounding box center [643, 9] width 25 height 6
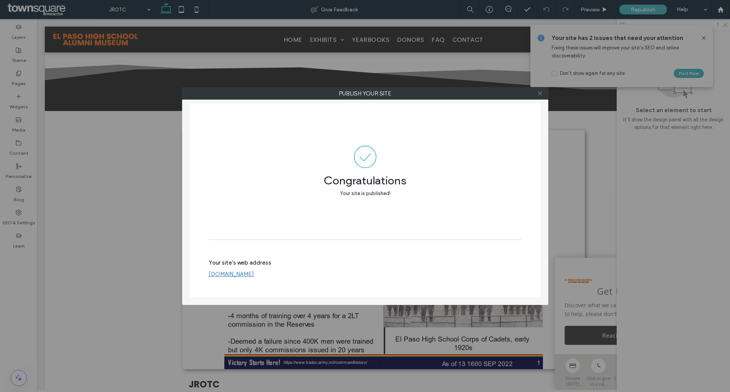
click at [542, 95] on use at bounding box center [540, 94] width 4 height 4
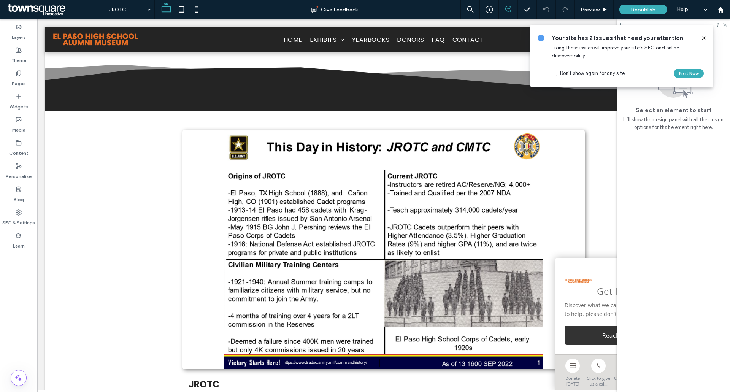
click at [503, 9] on span at bounding box center [508, 9] width 19 height 6
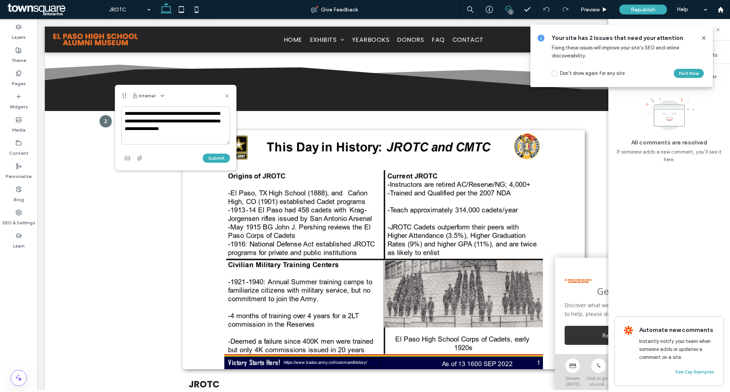
click at [168, 113] on textarea "**********" at bounding box center [175, 126] width 109 height 38
click at [134, 120] on textarea "**********" at bounding box center [175, 126] width 109 height 38
type textarea "**********"
drag, startPoint x: 219, startPoint y: 161, endPoint x: 236, endPoint y: 172, distance: 19.6
click at [220, 158] on button "Submit" at bounding box center [216, 158] width 27 height 9
